Goal: Task Accomplishment & Management: Use online tool/utility

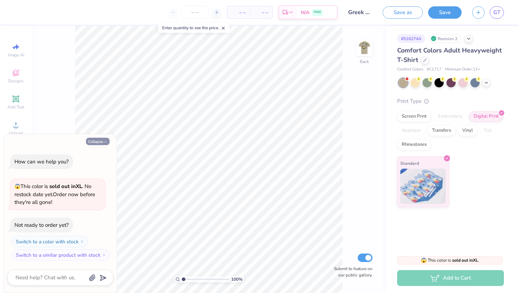
click at [94, 139] on button "Collapse" at bounding box center [98, 141] width 24 height 7
type textarea "x"
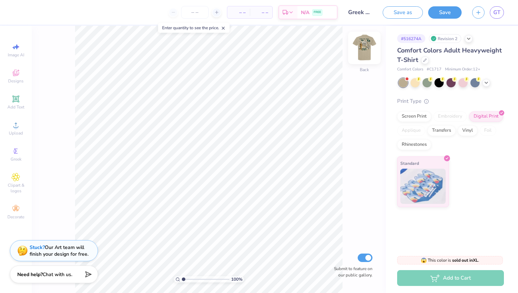
click at [365, 48] on img at bounding box center [364, 48] width 28 height 28
click at [364, 48] on img at bounding box center [364, 48] width 28 height 28
click at [355, 59] on div "100 % Back Submit to feature on our public gallery." at bounding box center [209, 159] width 354 height 267
click at [369, 49] on img at bounding box center [364, 48] width 28 height 28
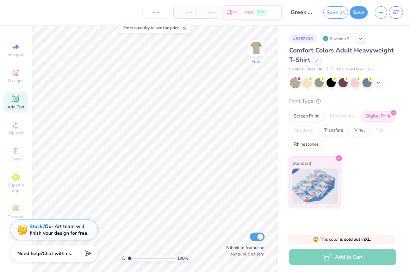
click at [17, 99] on icon at bounding box center [15, 98] width 5 height 5
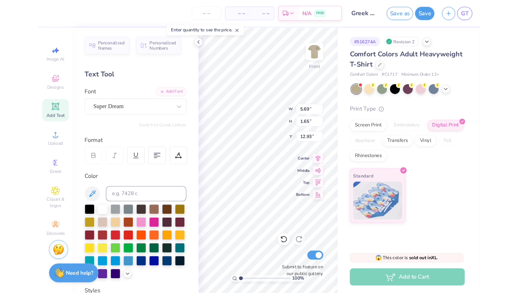
scroll to position [0, 1]
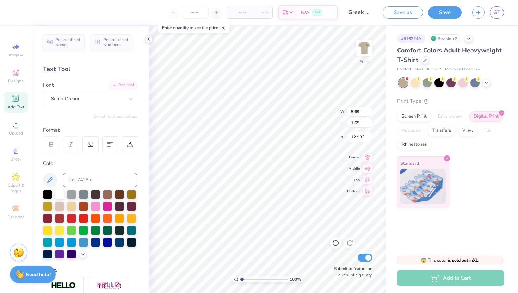
type textarea "DPHIE x KDR"
type input "12.90"
type input "14.44"
type input "2.99"
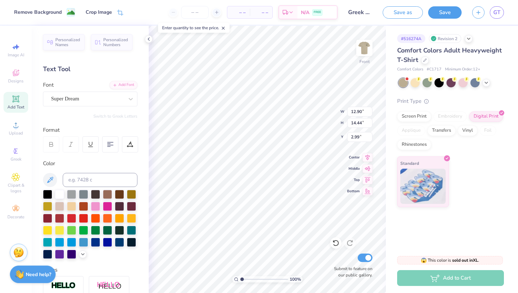
type input "13.08"
type input "1.65"
type input "12.92"
click at [91, 95] on div "Super Dream" at bounding box center [87, 98] width 74 height 11
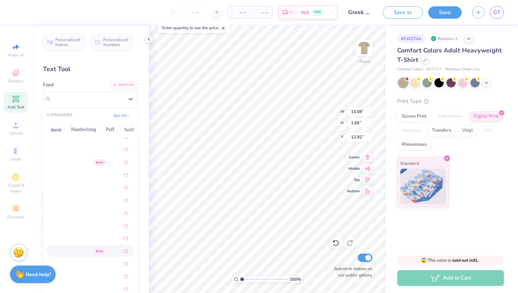
scroll to position [496, 0]
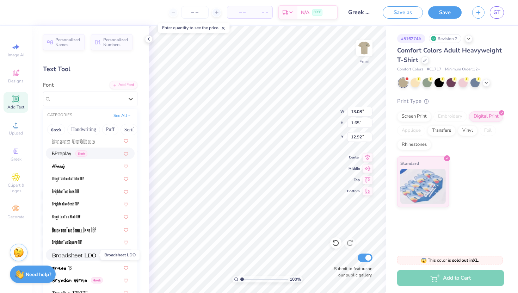
click at [92, 255] on img at bounding box center [74, 255] width 44 height 5
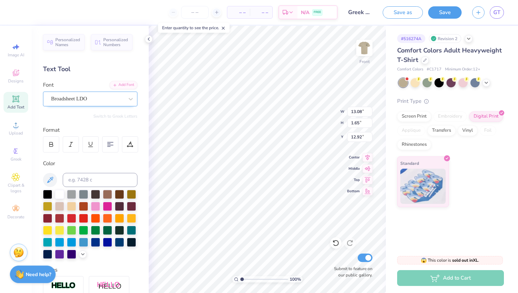
click at [75, 99] on div "Broadsheet LDO" at bounding box center [87, 98] width 74 height 11
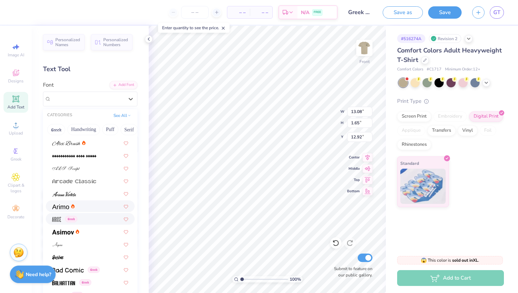
scroll to position [182, 0]
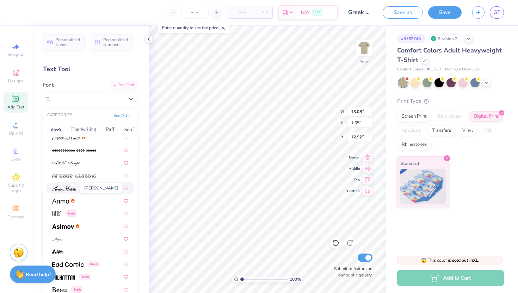
click at [76, 190] on img at bounding box center [64, 188] width 24 height 5
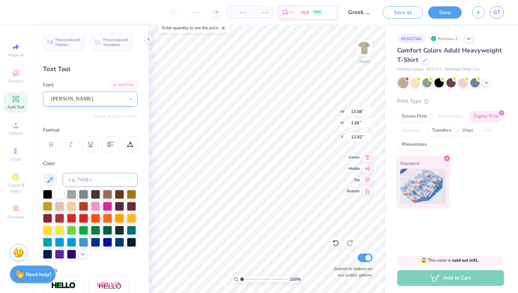
click at [71, 98] on div "Ariana Violeta" at bounding box center [87, 98] width 74 height 11
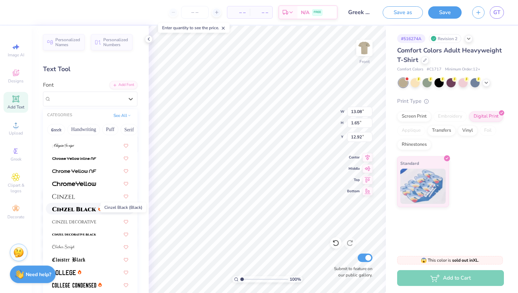
scroll to position [798, 0]
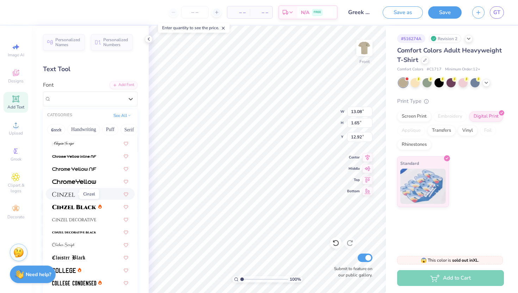
drag, startPoint x: 71, startPoint y: 195, endPoint x: 90, endPoint y: 205, distance: 21.6
click at [71, 195] on img at bounding box center [63, 194] width 23 height 5
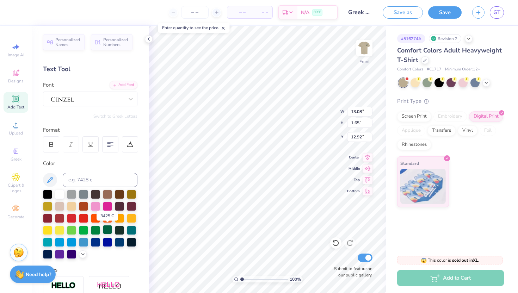
click at [107, 230] on div at bounding box center [107, 229] width 9 height 9
type input "17.02"
click at [51, 178] on icon at bounding box center [50, 180] width 6 height 6
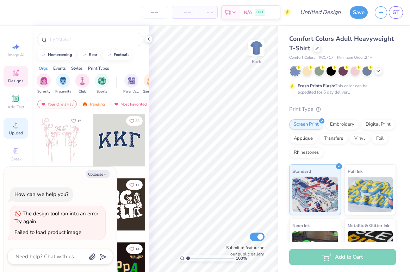
click at [15, 121] on icon at bounding box center [16, 125] width 8 height 8
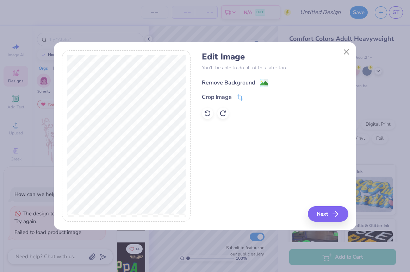
click at [260, 81] on icon at bounding box center [264, 83] width 8 height 8
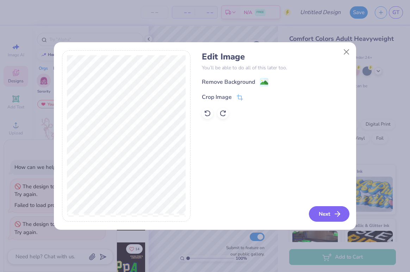
click at [327, 220] on button "Next" at bounding box center [329, 213] width 41 height 15
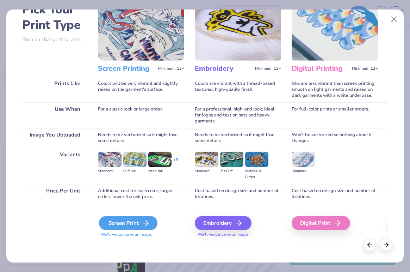
click at [114, 224] on div "Screen Print" at bounding box center [128, 223] width 58 height 14
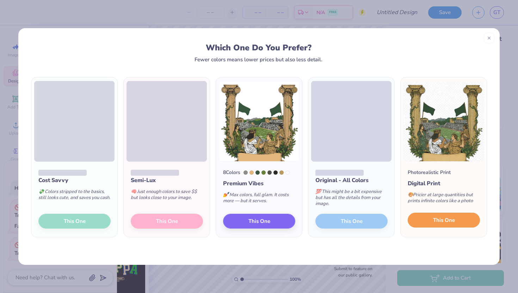
click at [410, 223] on span "This One" at bounding box center [444, 220] width 22 height 8
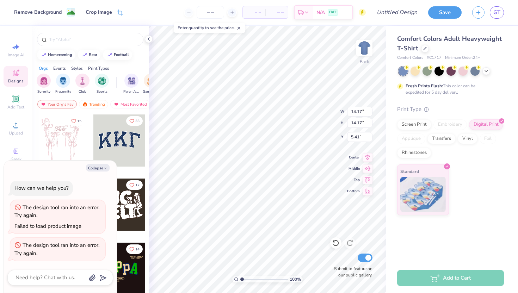
type textarea "x"
type input "1.79"
click at [297, 165] on li "Remove Background" at bounding box center [306, 161] width 55 height 14
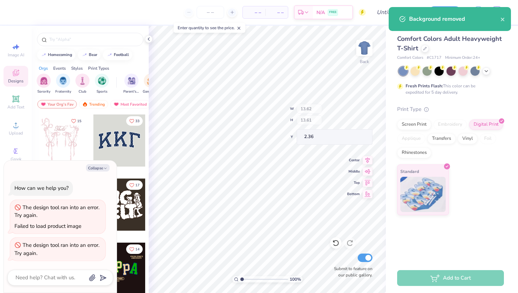
type textarea "x"
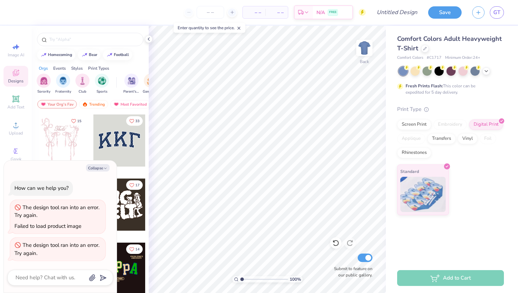
click at [98, 164] on div "Collapse How can we help you? The design tool ran into an error. Try again. Fai…" at bounding box center [60, 227] width 113 height 132
click at [99, 170] on button "Collapse" at bounding box center [98, 167] width 24 height 7
type textarea "x"
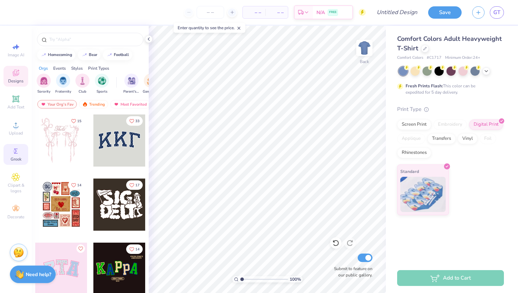
click at [18, 152] on icon at bounding box center [16, 151] width 8 height 8
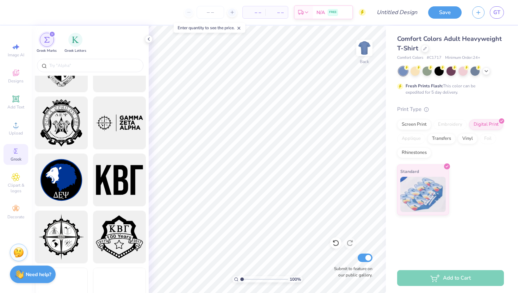
scroll to position [950, 0]
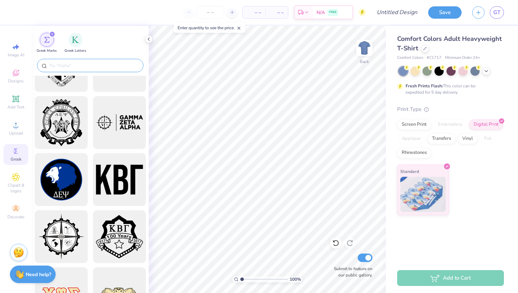
click at [71, 63] on input "text" at bounding box center [94, 65] width 90 height 7
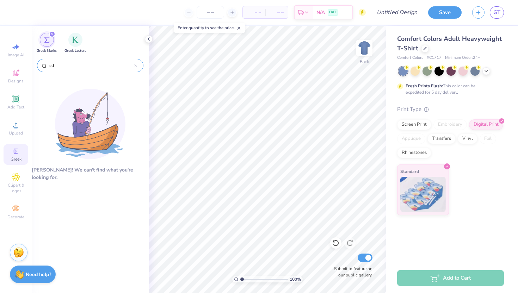
type input "s"
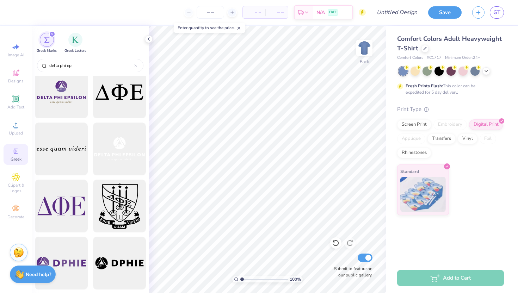
scroll to position [0, 0]
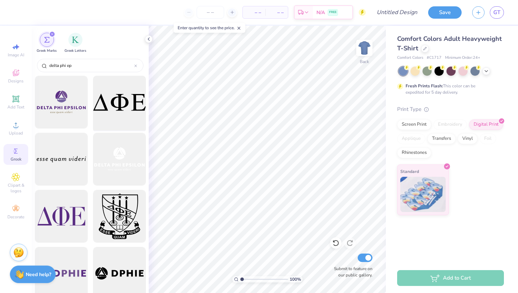
type input "delta phi ep"
click at [115, 114] on div at bounding box center [119, 102] width 58 height 58
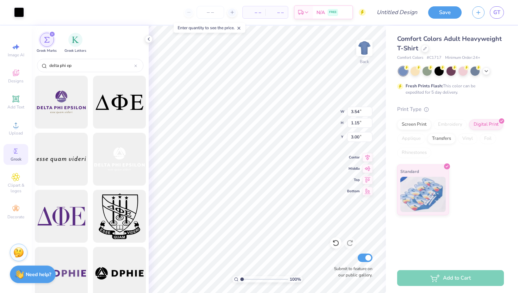
type input "3.54"
type input "1.15"
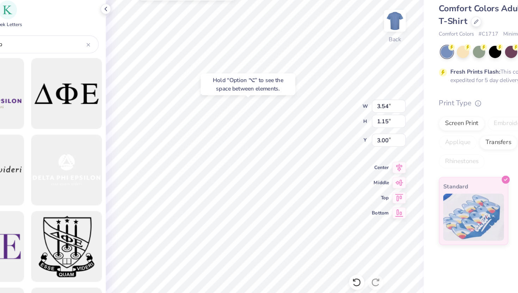
type input "5.91"
type input "3.69"
type input "1.19"
type input "5.44"
type input "13.62"
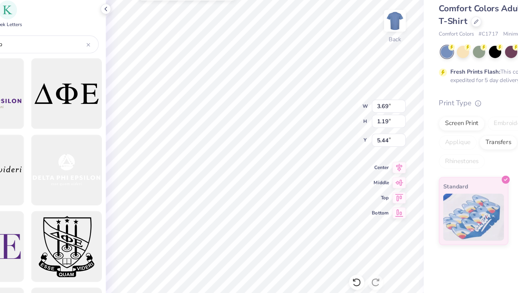
type input "13.61"
type input "3.00"
type input "3.69"
type input "1.19"
type input "5.44"
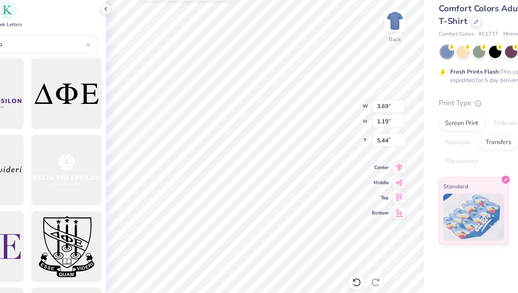
type input "3.67"
type input "2.62"
type input "4.85"
type input "2.42"
type input "1.73"
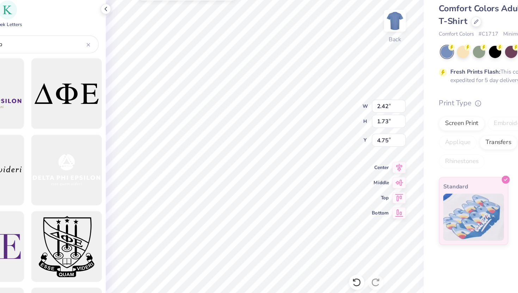
type input "6.54"
type input "13.62"
type input "13.61"
type input "3.00"
type input "2.42"
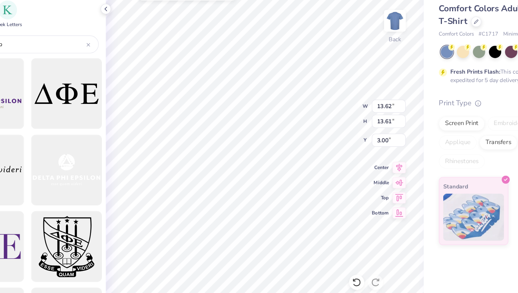
type input "1.73"
type input "6.53"
type input "2.48"
type input "1.45"
type input "6.64"
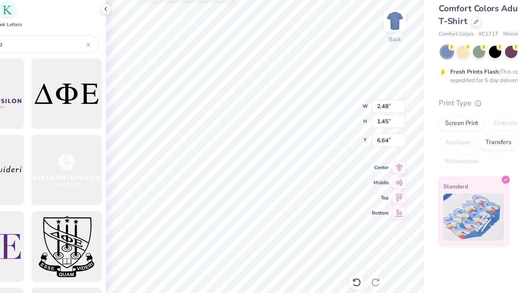
type input "2.12"
type input "1.24"
type input "6.80"
type input "2.09"
type input "1.38"
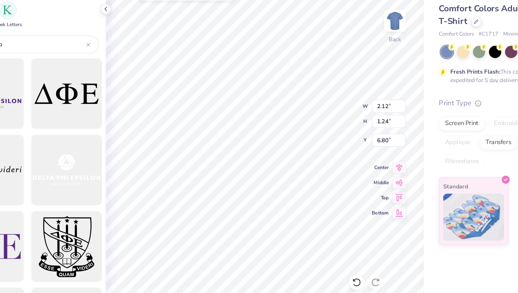
type input "6.74"
type input "13.62"
type input "13.61"
type input "3.00"
type input "2.09"
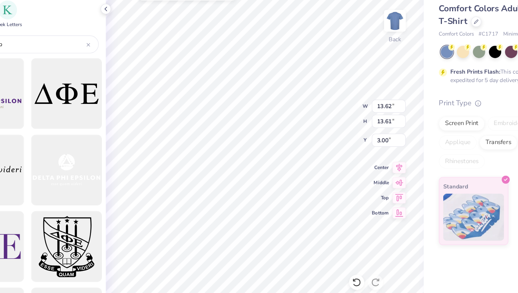
type input "1.38"
type input "6.74"
type input "1.87"
type input "1.23"
type input "6.81"
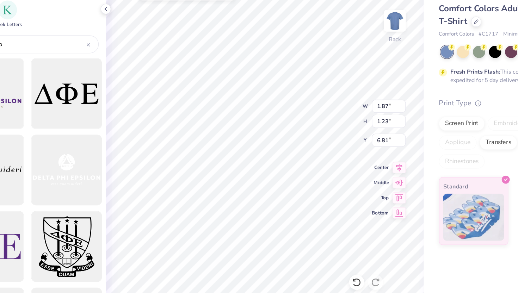
type input "13.62"
type input "13.61"
type input "3.00"
type input "1.87"
type input "1.23"
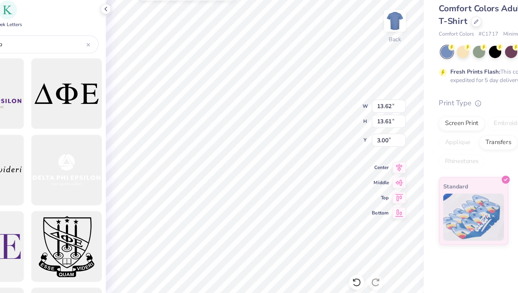
type input "6.81"
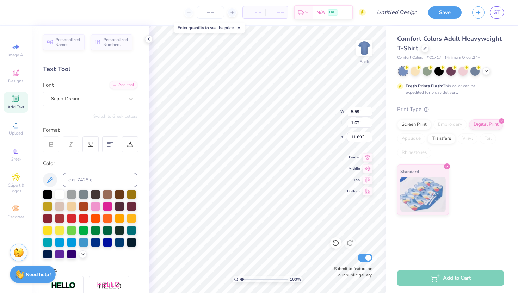
scroll to position [0, 1]
